Goal: Task Accomplishment & Management: Use online tool/utility

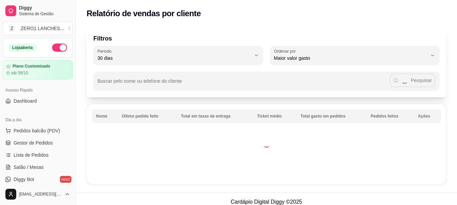
select select "30"
select select "HIGHEST_TOTAL_SPENT_WITH_ORDERS"
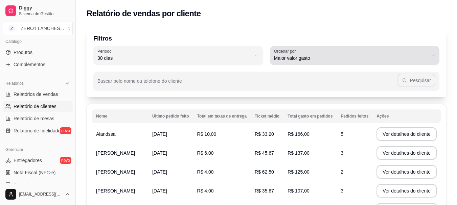
click at [430, 57] on button "Ordenar por Maior valor gasto" at bounding box center [355, 55] width 170 height 19
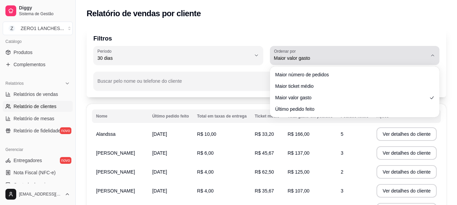
click at [430, 57] on button "Ordenar por Maior valor gasto" at bounding box center [355, 55] width 170 height 19
click at [434, 56] on icon "button" at bounding box center [432, 55] width 5 height 5
click at [433, 54] on icon "button" at bounding box center [432, 55] width 5 height 5
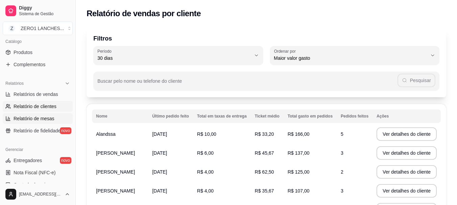
click at [46, 119] on span "Relatório de mesas" at bounding box center [34, 118] width 41 height 7
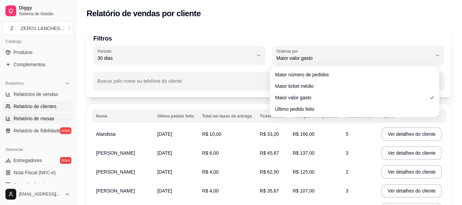
select select "TOTAL_OF_ORDERS"
select select "7"
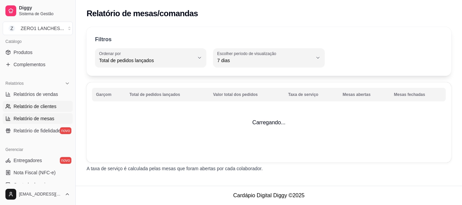
click at [46, 107] on span "Relatório de clientes" at bounding box center [35, 106] width 43 height 7
select select "30"
select select "HIGHEST_TOTAL_SPENT_WITH_ORDERS"
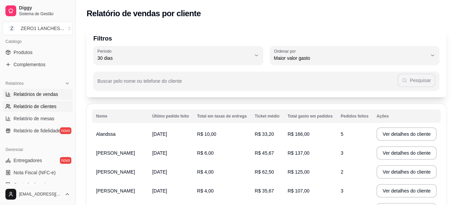
click at [46, 92] on span "Relatórios de vendas" at bounding box center [36, 94] width 45 height 7
select select "ALL"
select select "0"
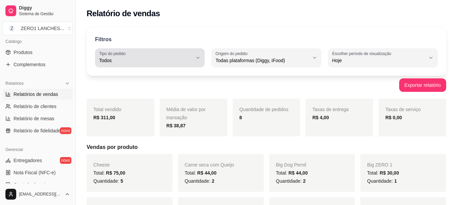
click at [198, 55] on icon "button" at bounding box center [197, 57] width 5 height 5
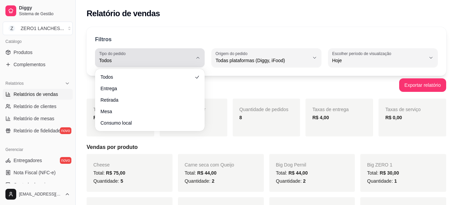
click at [198, 55] on icon "button" at bounding box center [197, 57] width 5 height 5
click at [194, 60] on button "Tipo do pedido Todos" at bounding box center [150, 57] width 110 height 19
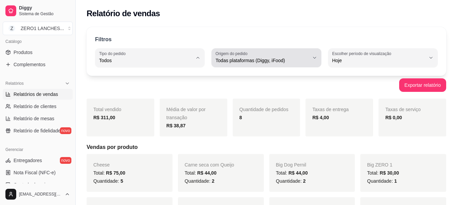
click at [313, 59] on icon "button" at bounding box center [314, 57] width 5 height 5
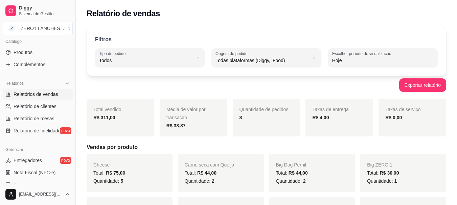
click at [242, 90] on span "Diggy" at bounding box center [263, 88] width 88 height 6
type input "DIGGY"
select select "DIGGY"
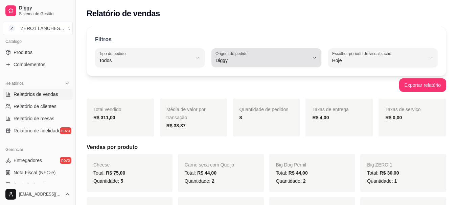
click at [315, 60] on icon "button" at bounding box center [314, 57] width 5 height 5
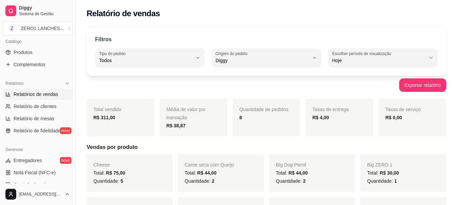
click at [278, 78] on span "Todas plataformas (Diggy, iFood)" at bounding box center [263, 76] width 88 height 6
type input "ALL"
select select "ALL"
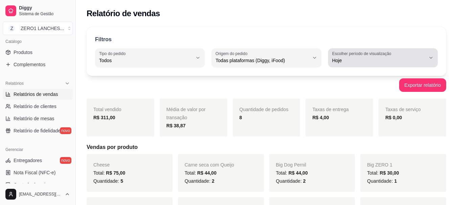
click at [429, 55] on icon "button" at bounding box center [430, 57] width 5 height 5
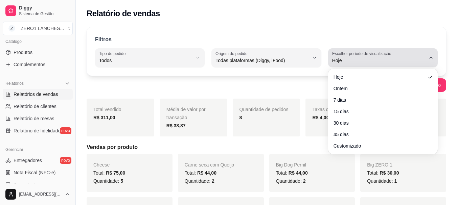
click at [429, 55] on icon "button" at bounding box center [430, 57] width 5 height 5
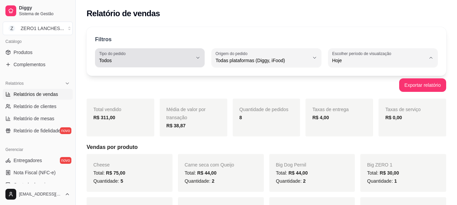
click at [205, 57] on div "ALL Tipo do pedido Todos Entrega Retirada Mesa Consumo local Tipo do pedido Tod…" at bounding box center [266, 57] width 343 height 19
click at [199, 57] on icon "button" at bounding box center [197, 57] width 5 height 5
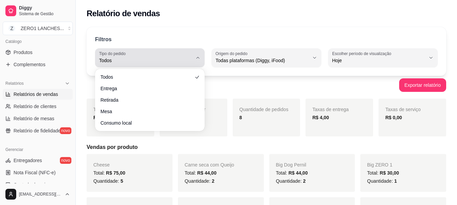
click at [199, 57] on icon "button" at bounding box center [197, 57] width 5 height 5
click at [193, 53] on button "Tipo do pedido Todos" at bounding box center [150, 57] width 110 height 19
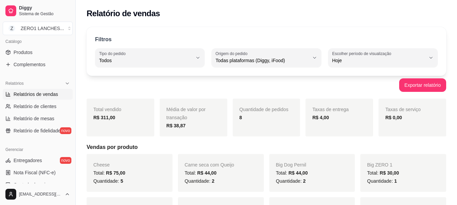
click at [350, 85] on div "Exportar relatório" at bounding box center [267, 85] width 360 height 14
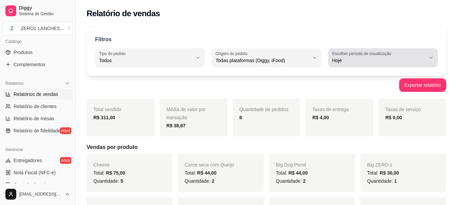
click at [421, 58] on span "Hoje" at bounding box center [378, 60] width 93 height 7
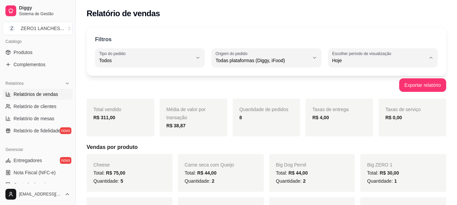
click at [358, 122] on span "30 dias" at bounding box center [379, 121] width 88 height 6
type input "30"
select select "30"
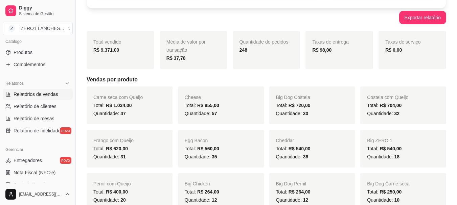
scroll to position [34, 0]
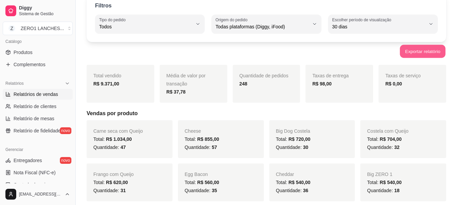
click at [421, 50] on button "Exportar relatório" at bounding box center [423, 51] width 46 height 13
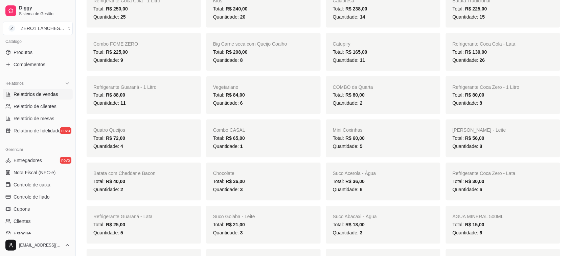
scroll to position [244, 0]
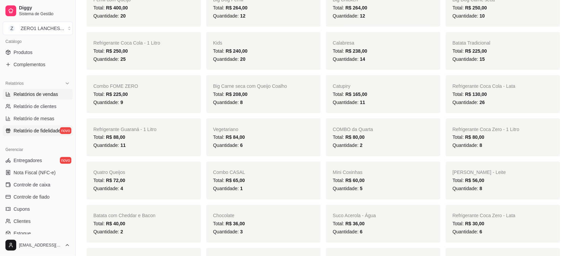
click at [39, 135] on link "Relatório de fidelidade novo" at bounding box center [38, 131] width 70 height 11
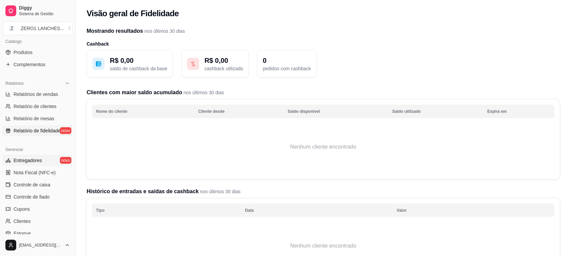
click at [44, 158] on link "Entregadores novo" at bounding box center [38, 160] width 70 height 11
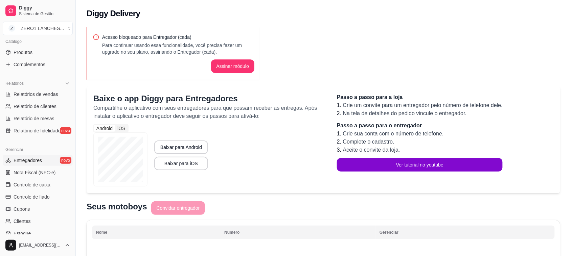
scroll to position [211, 0]
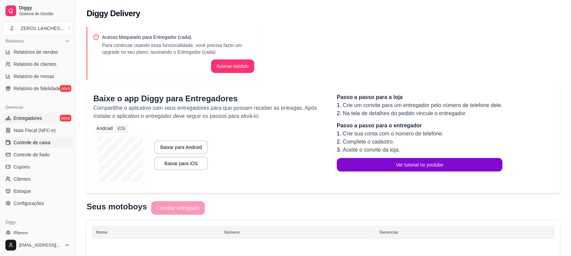
click at [48, 145] on span "Controle de caixa" at bounding box center [32, 142] width 37 height 7
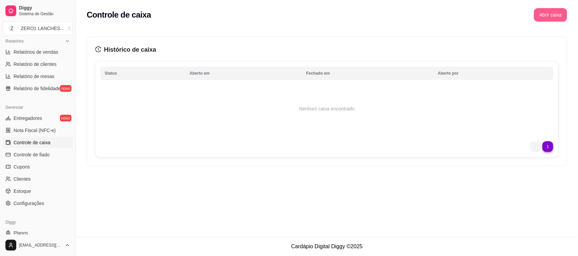
click at [457, 19] on button "Abrir caixa" at bounding box center [550, 15] width 33 height 14
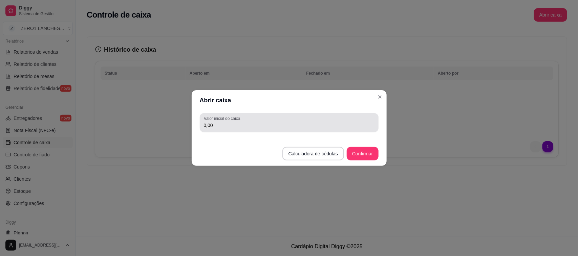
click at [227, 128] on input "0,00" at bounding box center [289, 125] width 171 height 7
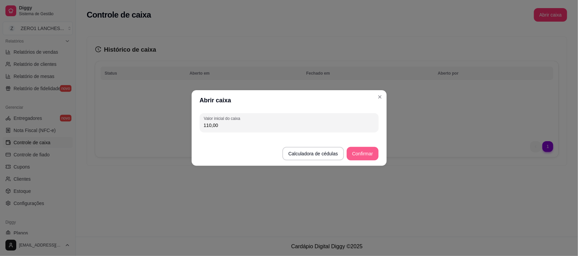
type input "110,00"
click at [362, 154] on button "Confirmar" at bounding box center [362, 154] width 31 height 13
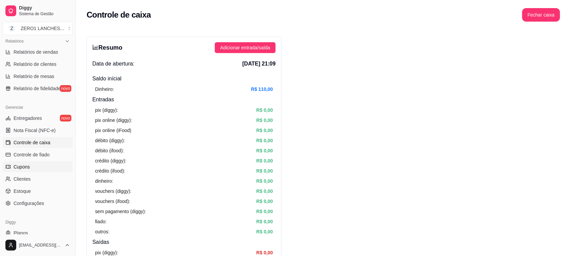
click at [24, 166] on span "Cupons" at bounding box center [22, 167] width 16 height 7
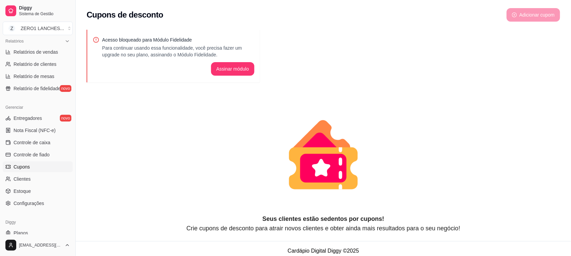
click at [457, 21] on div "Adicionar cupom" at bounding box center [533, 15] width 53 height 14
click at [457, 9] on div "Adicionar cupom" at bounding box center [533, 15] width 53 height 14
click at [24, 183] on link "Clientes" at bounding box center [38, 179] width 70 height 11
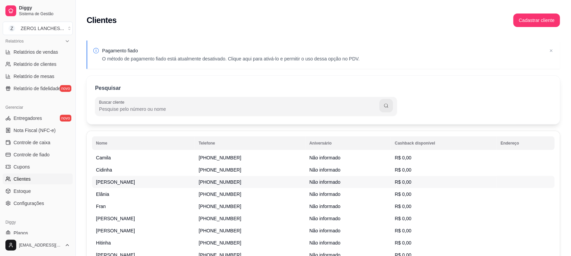
scroll to position [42, 0]
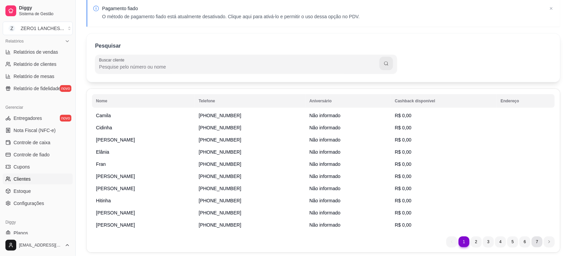
click at [457, 205] on li "7" at bounding box center [537, 242] width 11 height 11
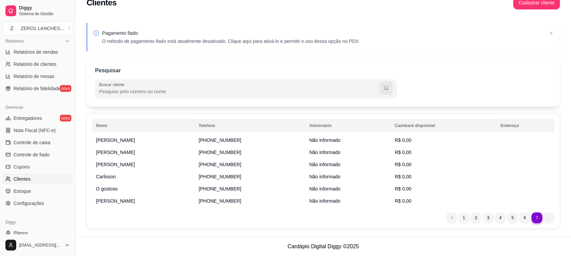
scroll to position [17, 0]
click at [19, 190] on span "Estoque" at bounding box center [22, 191] width 17 height 7
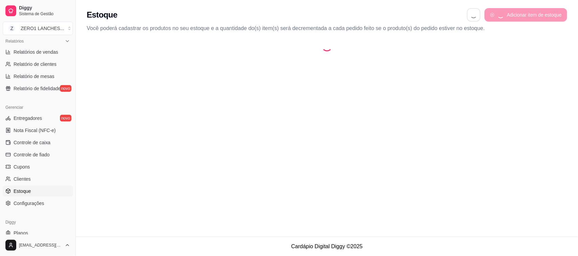
select select "QUANTITY_ORDER"
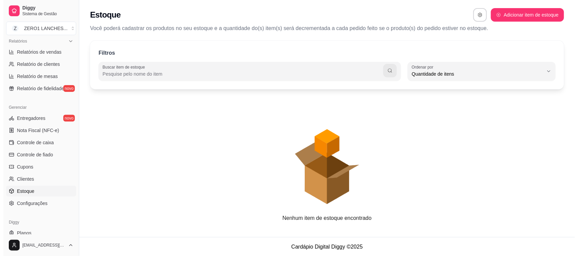
scroll to position [6, 0]
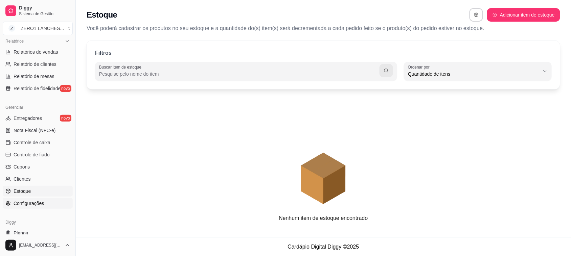
click at [39, 200] on link "Configurações" at bounding box center [38, 203] width 70 height 11
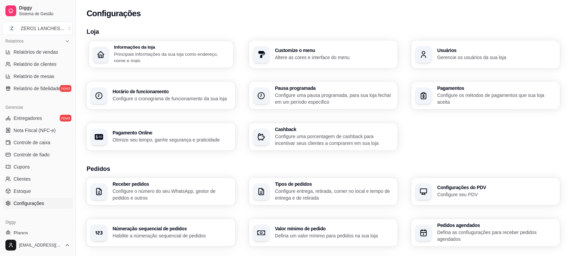
click at [121, 57] on p "Principais informações da sua loja como endereço, nome e mais" at bounding box center [171, 57] width 115 height 13
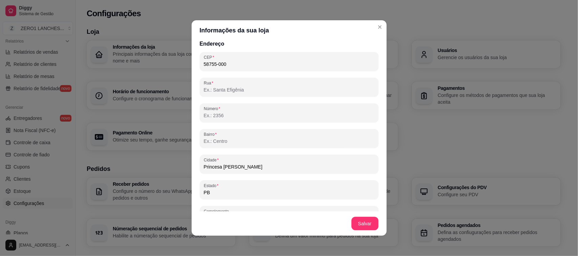
scroll to position [395, 0]
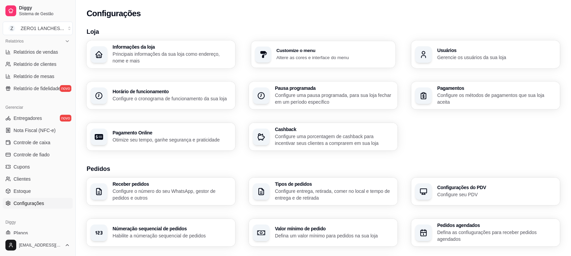
click at [329, 62] on div "Customize o menu Altere as cores e interface do menu" at bounding box center [323, 54] width 144 height 27
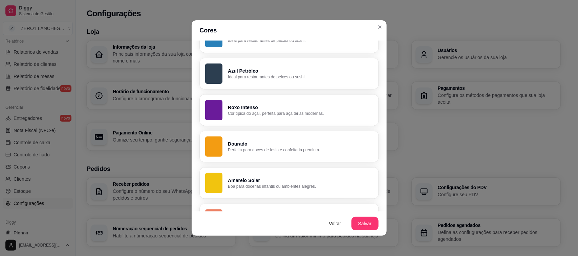
scroll to position [381, 0]
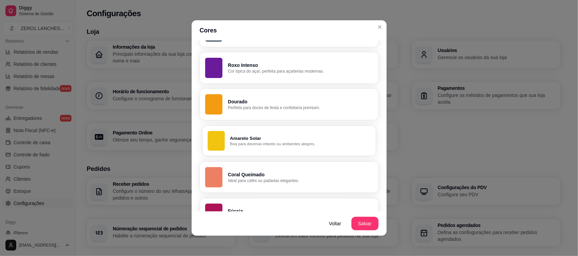
click at [288, 138] on p "Amarelo Solar" at bounding box center [300, 138] width 140 height 6
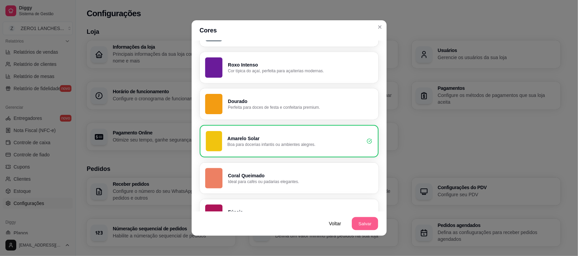
click at [361, 205] on button "Salvar" at bounding box center [365, 224] width 26 height 13
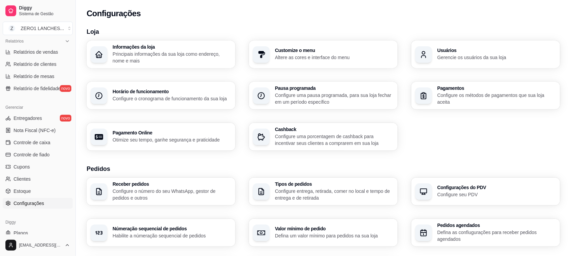
click at [439, 57] on div "Usuários Gerencie os usuários da sua loja" at bounding box center [485, 55] width 149 height 28
click at [445, 99] on p "Configure os métodos de pagamentos que sua loja aceita" at bounding box center [496, 98] width 115 height 13
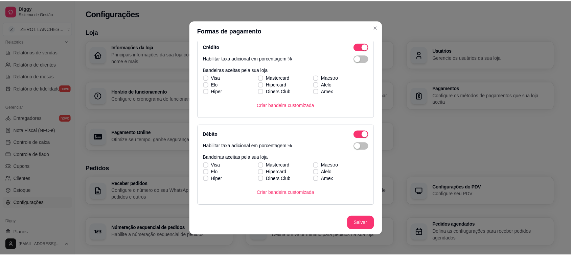
scroll to position [169, 0]
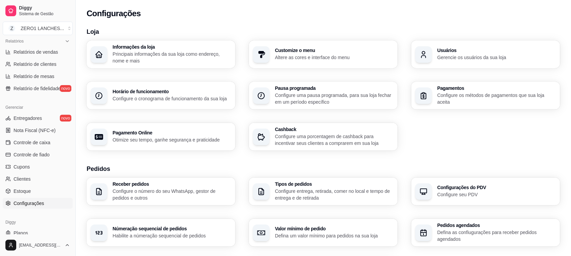
click at [168, 105] on div "Horário de funcionamento Configure o cronograma de funcionamento da sua loja" at bounding box center [161, 96] width 149 height 28
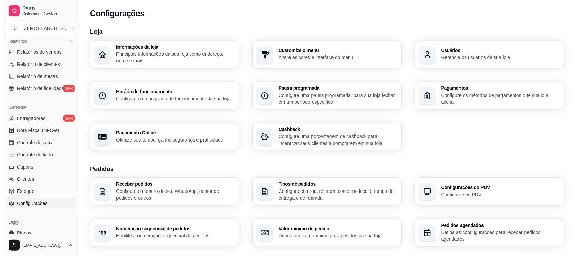
scroll to position [42, 0]
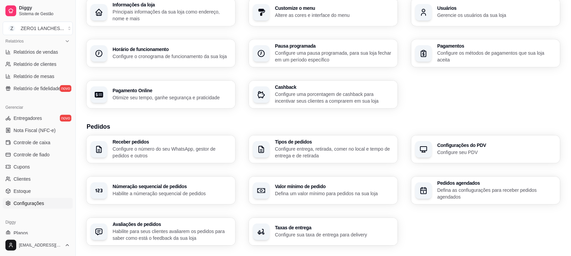
click at [195, 149] on p "Configure o número do seu WhatsApp, gestor de pedidos e outros" at bounding box center [172, 153] width 119 height 14
click at [327, 151] on p "Configure entrega, retirada, comer no local e tempo de entrega e de retirada" at bounding box center [334, 153] width 119 height 14
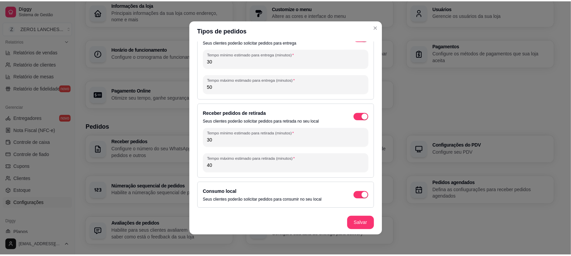
scroll to position [1, 0]
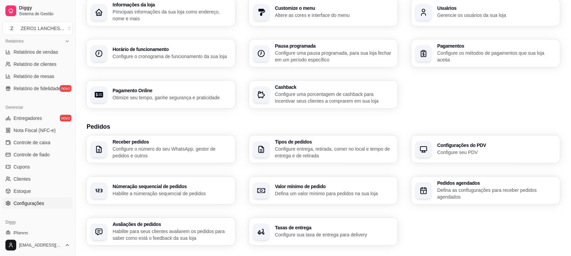
click at [457, 145] on h3 "Configurações do PDV" at bounding box center [496, 145] width 119 height 5
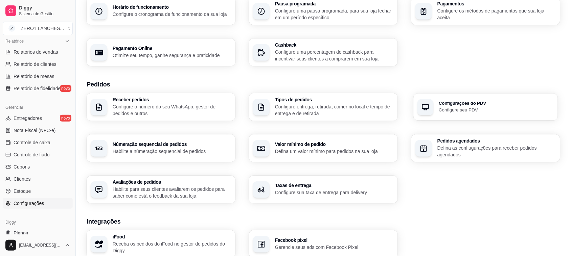
click at [434, 106] on div "Configurações do PDV Configure seu PDV" at bounding box center [486, 107] width 144 height 27
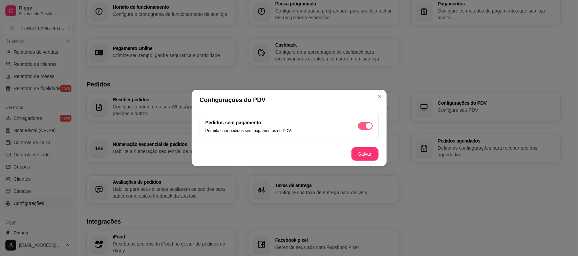
click at [364, 126] on span "button" at bounding box center [365, 125] width 15 height 7
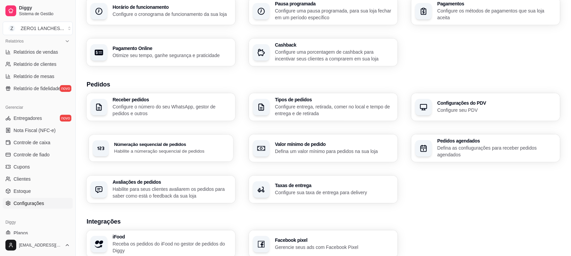
click at [195, 155] on div "Númeração sequencial de pedidos Habilite a númeração sequencial de pedidos" at bounding box center [161, 148] width 144 height 27
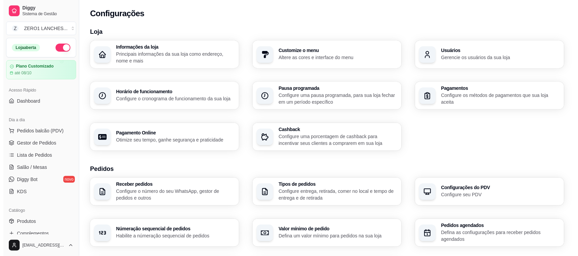
scroll to position [42, 0]
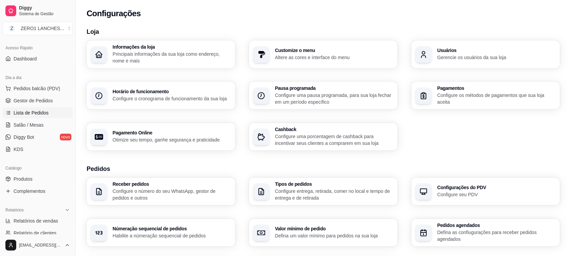
click at [45, 116] on span "Lista de Pedidos" at bounding box center [31, 113] width 35 height 7
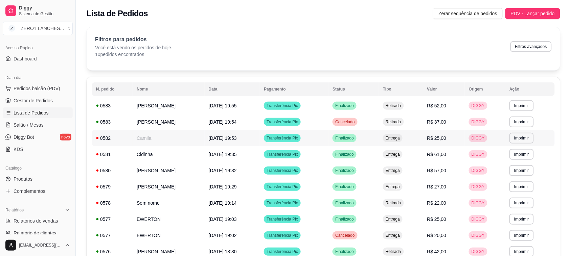
click at [104, 136] on div "0582" at bounding box center [112, 138] width 32 height 7
click at [37, 100] on span "Gestor de Pedidos" at bounding box center [33, 100] width 39 height 7
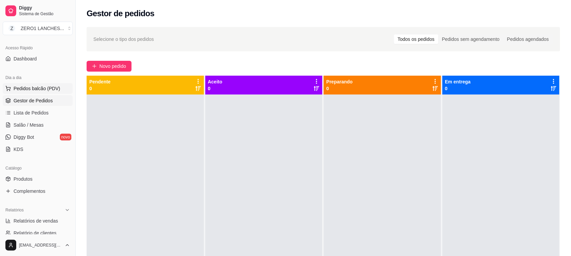
click at [37, 94] on button "Pedidos balcão (PDV)" at bounding box center [38, 88] width 70 height 11
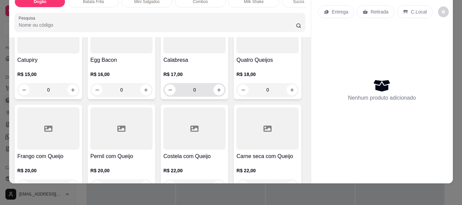
scroll to position [203, 0]
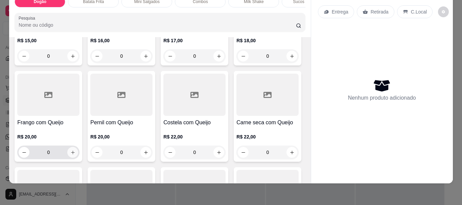
click at [78, 152] on button "increase-product-quantity" at bounding box center [72, 152] width 11 height 11
type input "1"
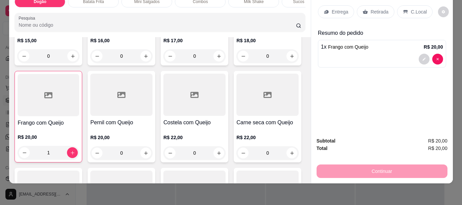
drag, startPoint x: 368, startPoint y: 9, endPoint x: 364, endPoint y: 15, distance: 7.5
click at [367, 9] on div "Retirada" at bounding box center [376, 11] width 38 height 13
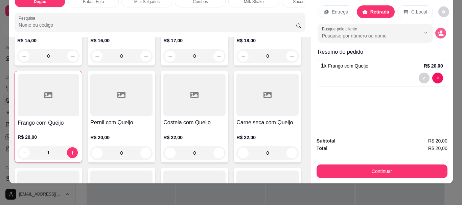
click at [436, 28] on button "decrease-product-quantity" at bounding box center [440, 33] width 11 height 11
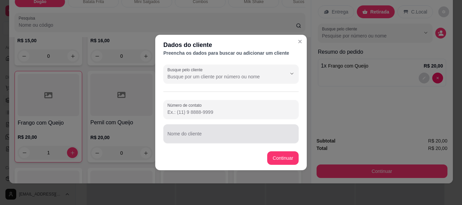
click at [217, 135] on input "Nome do cliente" at bounding box center [230, 136] width 127 height 7
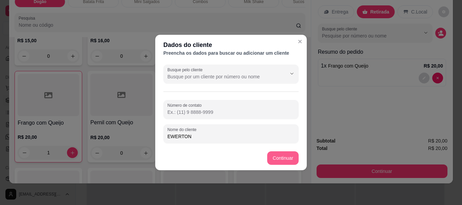
type input "EWERTON"
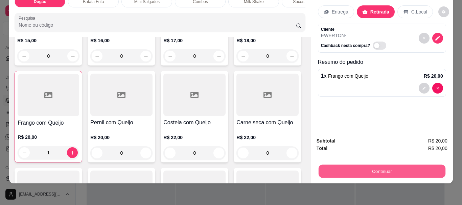
click at [343, 166] on button "Continuar" at bounding box center [381, 171] width 127 height 13
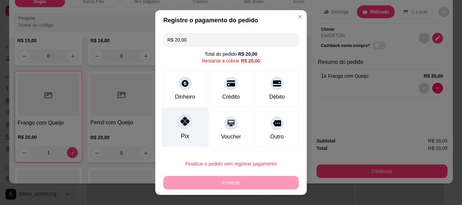
click at [186, 123] on div at bounding box center [185, 121] width 15 height 15
type input "R$ 0,00"
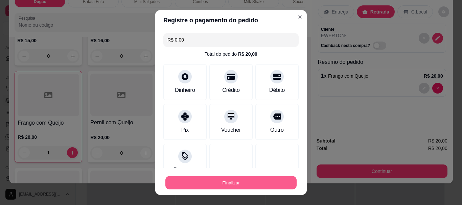
click at [272, 178] on button "Finalizar" at bounding box center [230, 182] width 131 height 13
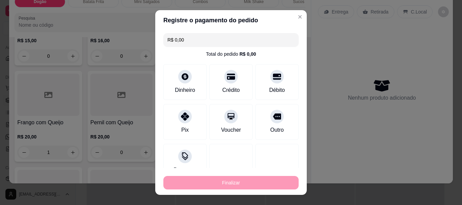
type input "0"
type input "-R$ 20,00"
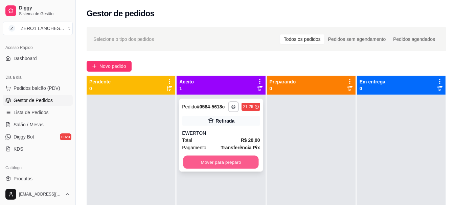
click at [253, 164] on button "Mover para preparo" at bounding box center [220, 162] width 75 height 13
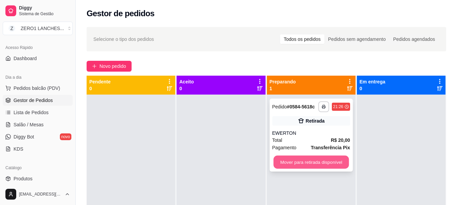
click at [280, 163] on button "Mover para retirada disponível" at bounding box center [310, 162] width 75 height 13
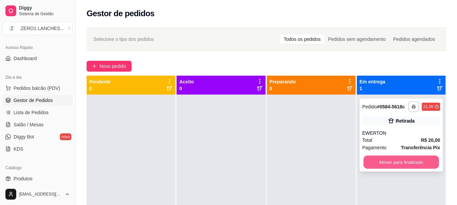
click at [403, 159] on button "Mover para finalizado" at bounding box center [400, 162] width 75 height 13
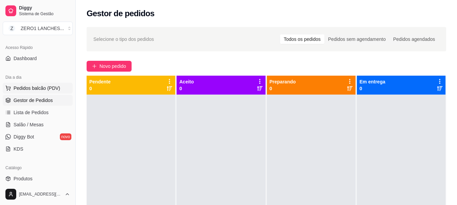
click at [36, 92] on button "Pedidos balcão (PDV)" at bounding box center [38, 88] width 70 height 11
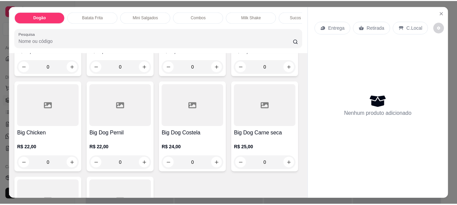
scroll to position [271, 0]
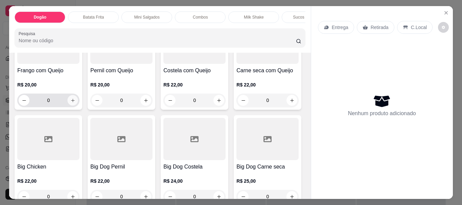
click at [78, 104] on button "increase-product-quantity" at bounding box center [73, 100] width 10 height 10
type input "2"
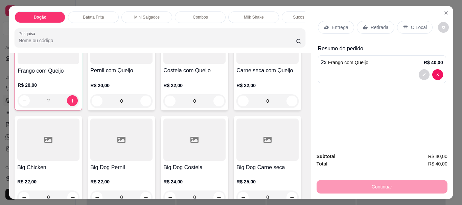
click at [332, 24] on p "Entrega" at bounding box center [340, 27] width 17 height 7
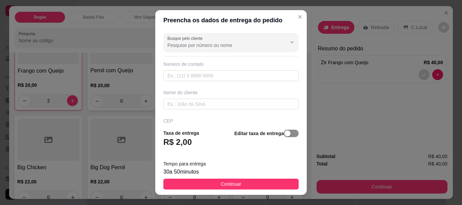
click at [284, 134] on span "button" at bounding box center [291, 133] width 15 height 7
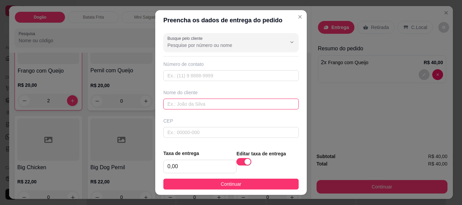
click at [238, 103] on input "text" at bounding box center [230, 104] width 135 height 11
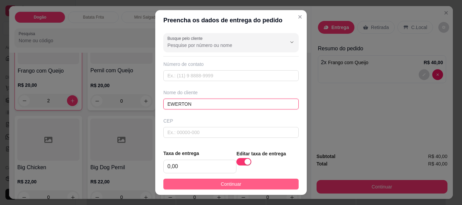
type input "EWERTON"
click at [200, 184] on button "Continuar" at bounding box center [230, 184] width 135 height 11
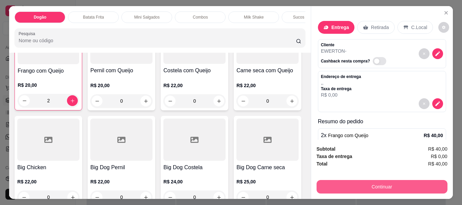
click at [390, 184] on button "Continuar" at bounding box center [382, 187] width 131 height 14
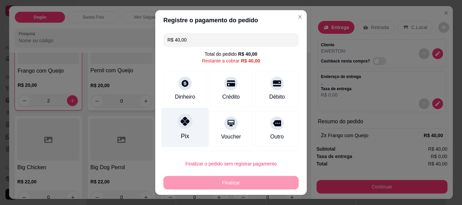
click at [181, 122] on icon at bounding box center [185, 121] width 9 height 9
type input "R$ 0,00"
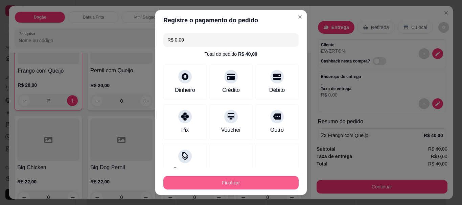
click at [242, 184] on button "Finalizar" at bounding box center [230, 183] width 135 height 14
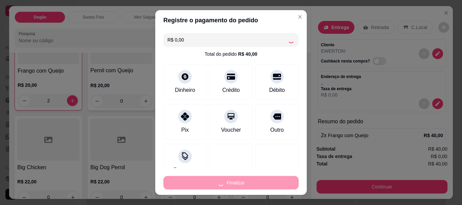
type input "0"
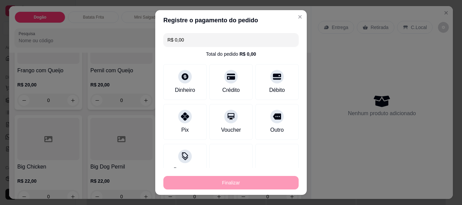
type input "-R$ 40,00"
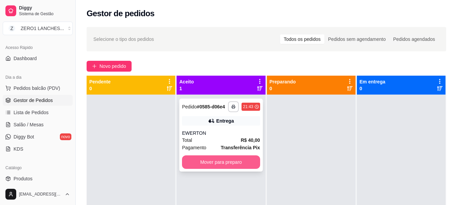
click at [230, 157] on button "Mover para preparo" at bounding box center [221, 163] width 78 height 14
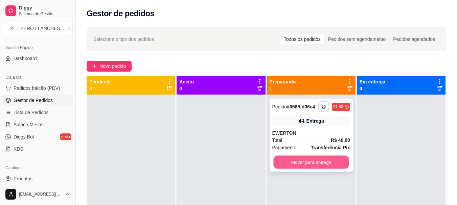
click at [284, 164] on button "Mover para entrega" at bounding box center [310, 162] width 75 height 13
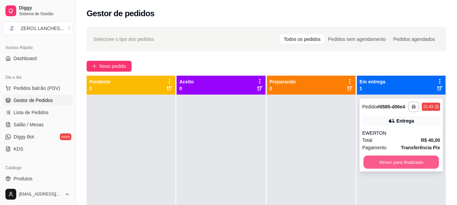
click at [370, 162] on button "Mover para finalizado" at bounding box center [400, 162] width 75 height 13
